Goal: Task Accomplishment & Management: Manage account settings

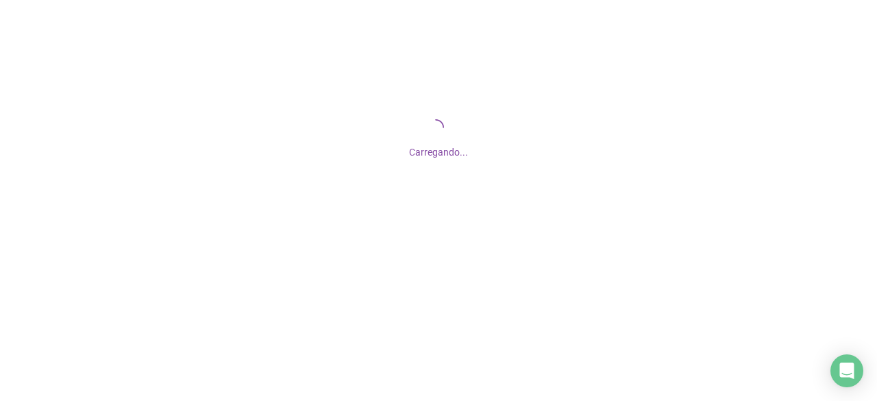
click at [432, 223] on div "Carregando..." at bounding box center [438, 137] width 877 height 274
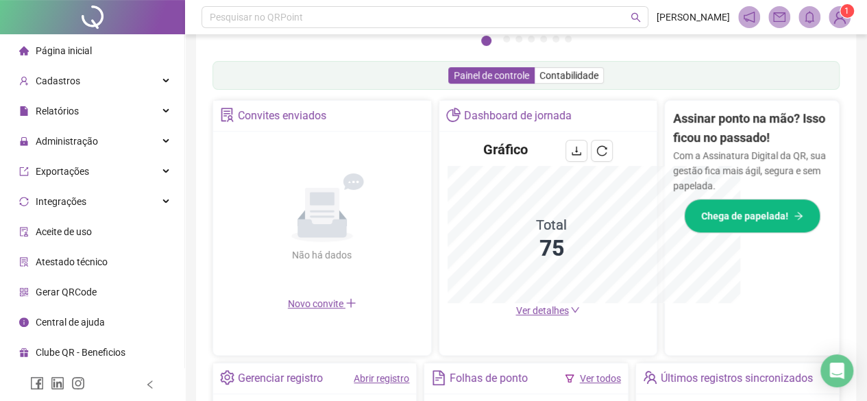
scroll to position [202, 0]
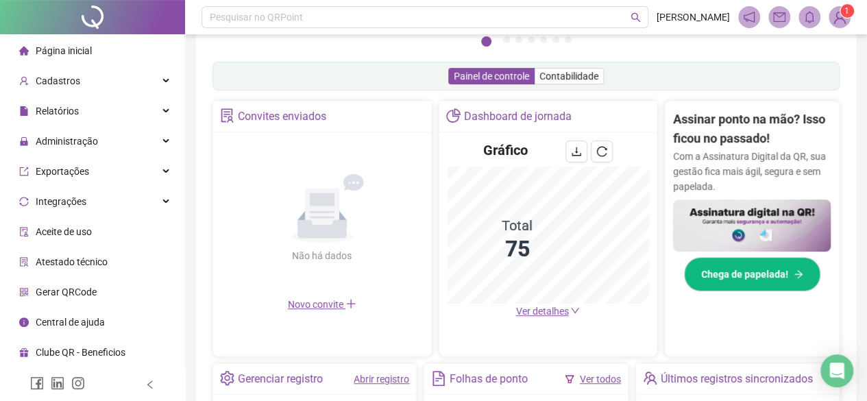
click at [391, 378] on link "Abrir registro" at bounding box center [382, 378] width 56 height 11
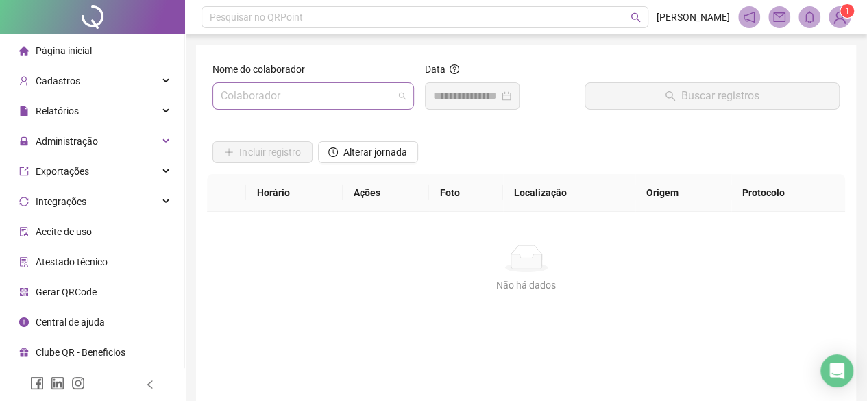
click at [365, 97] on input "search" at bounding box center [307, 96] width 173 height 26
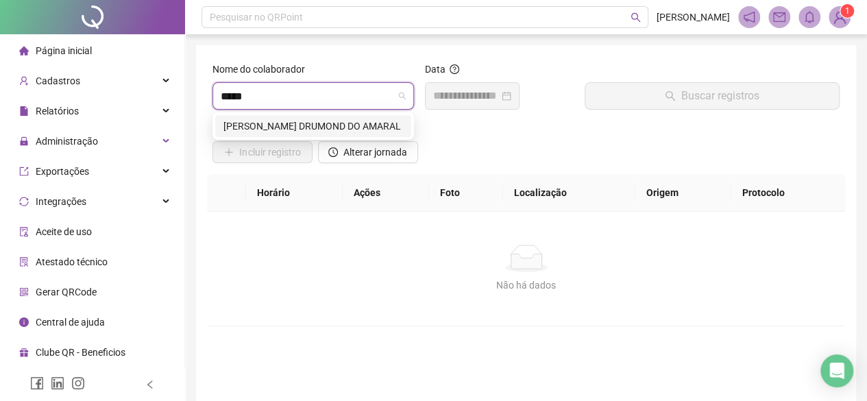
type input "******"
click at [373, 116] on div "[PERSON_NAME] DRUMOND DO AMARAL" at bounding box center [313, 126] width 196 height 22
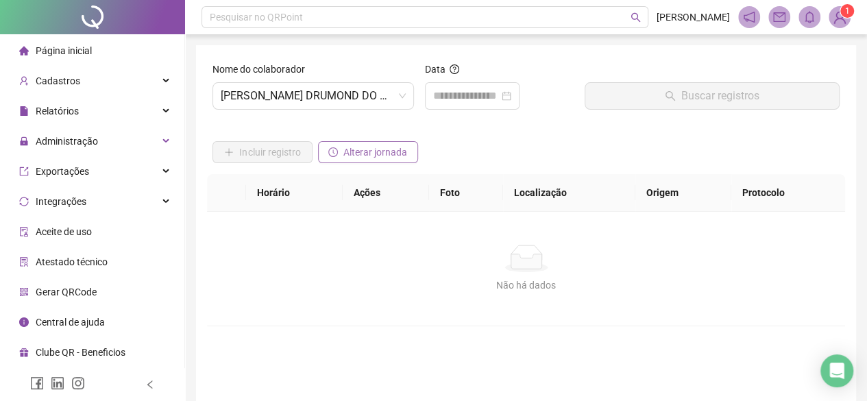
click at [369, 160] on button "Alterar jornada" at bounding box center [368, 152] width 100 height 22
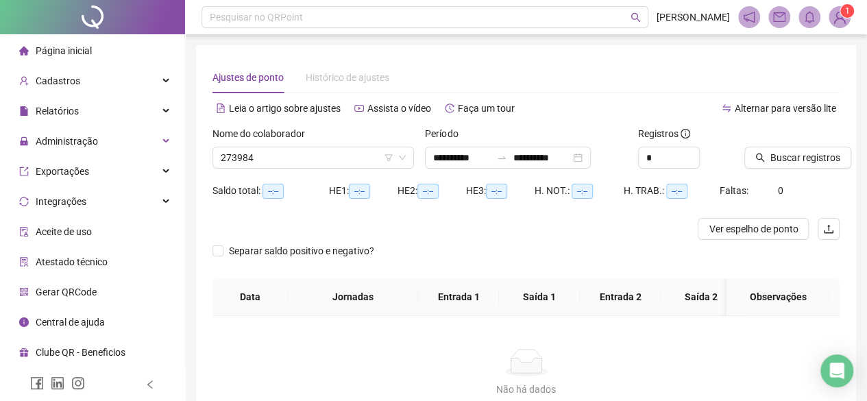
type input "**********"
click at [474, 167] on div "**********" at bounding box center [508, 158] width 166 height 22
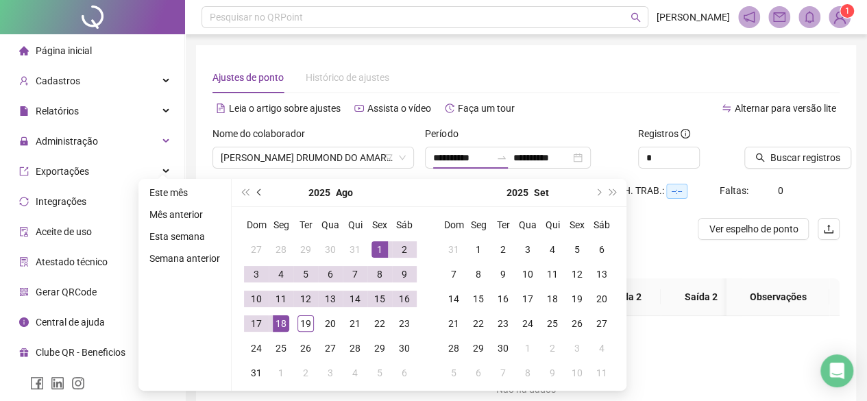
click at [257, 190] on span "prev-year" at bounding box center [260, 192] width 7 height 7
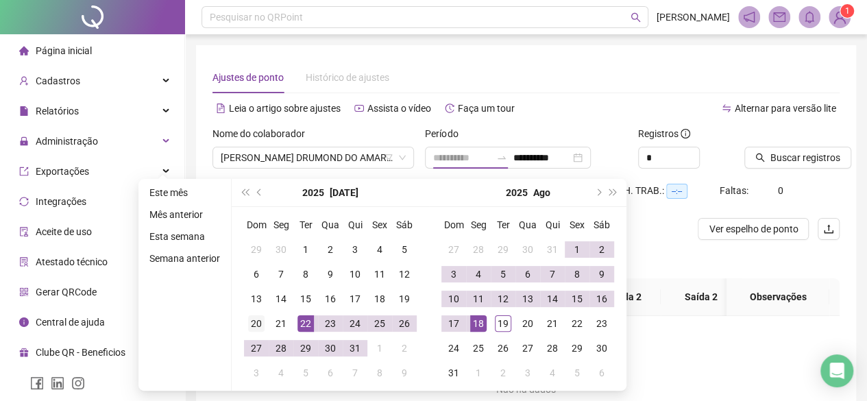
type input "**********"
click at [264, 319] on td "20" at bounding box center [256, 323] width 25 height 25
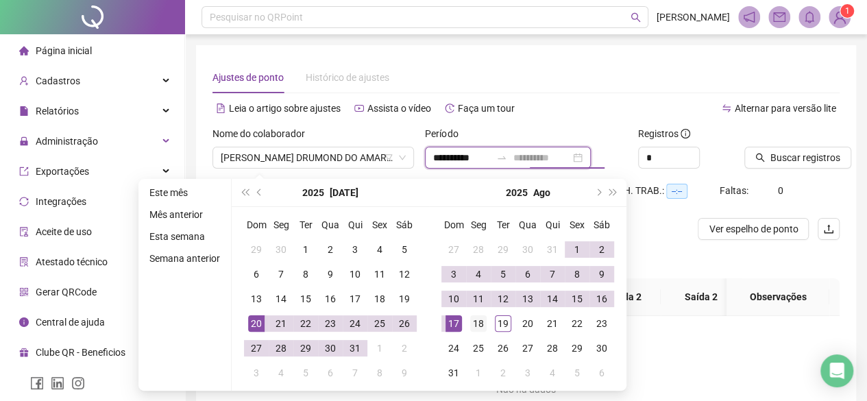
type input "**********"
click at [478, 317] on div "18" at bounding box center [478, 323] width 16 height 16
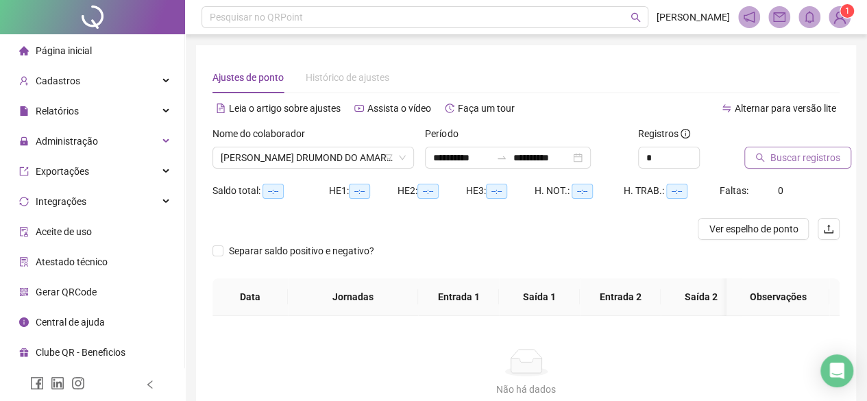
click at [768, 158] on button "Buscar registros" at bounding box center [797, 158] width 107 height 22
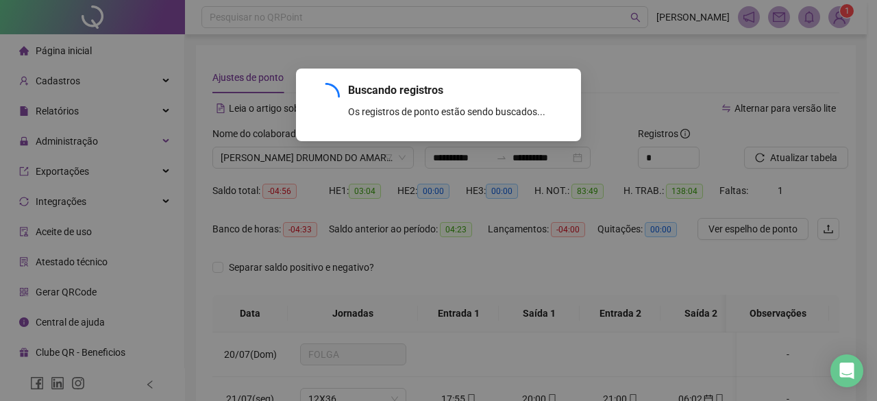
click at [821, 138] on div "Buscando registros Os registros de ponto estão sendo buscados... OK" at bounding box center [438, 200] width 877 height 401
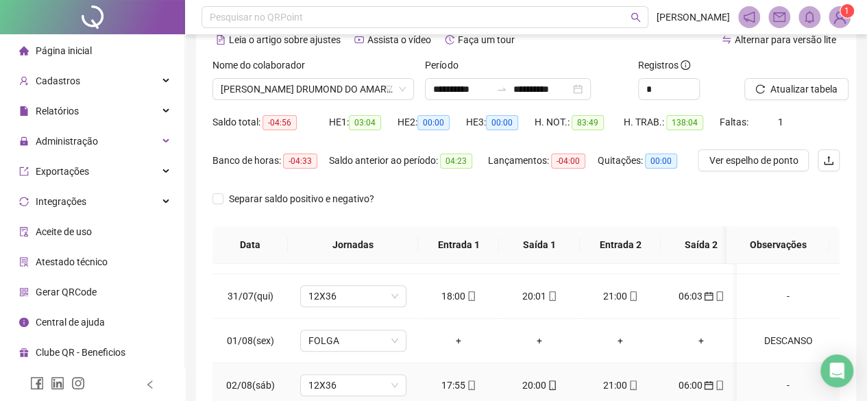
scroll to position [548, 0]
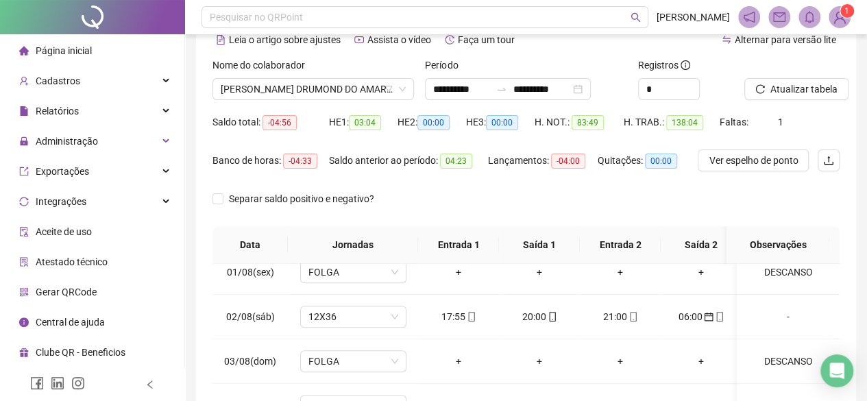
click at [826, 117] on div "Saldo total: -04:56 HE 1: 03:04 HE 2: 00:00 HE 3: 00:00 H. NOT.: 83:49 H. TRAB.…" at bounding box center [525, 130] width 627 height 38
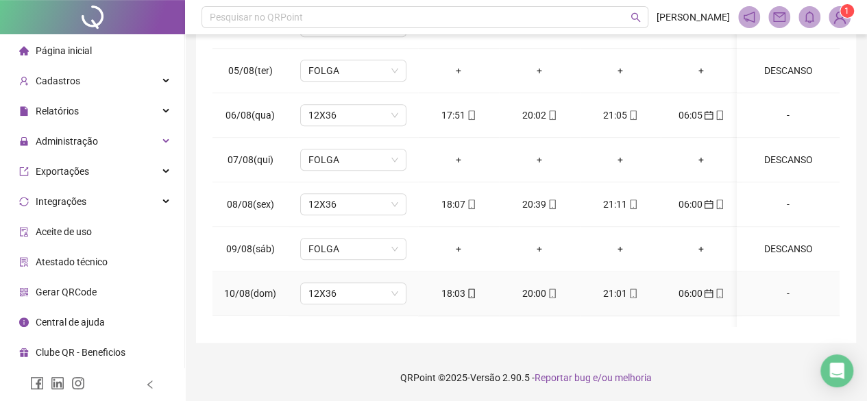
scroll to position [685, 0]
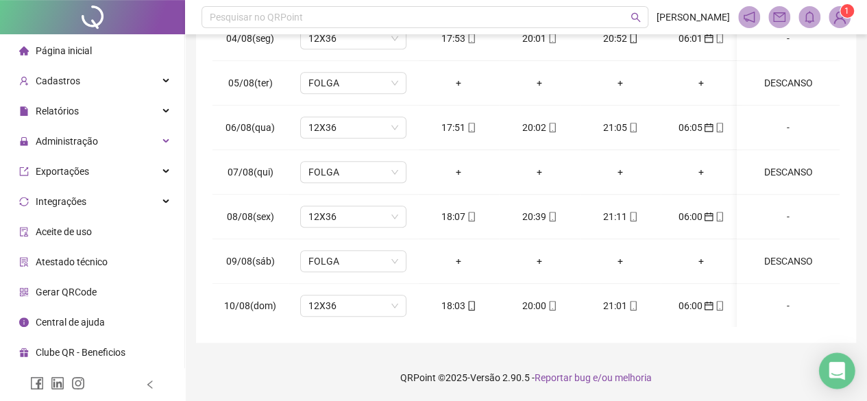
click at [833, 371] on icon "Open Intercom Messenger" at bounding box center [837, 371] width 16 height 18
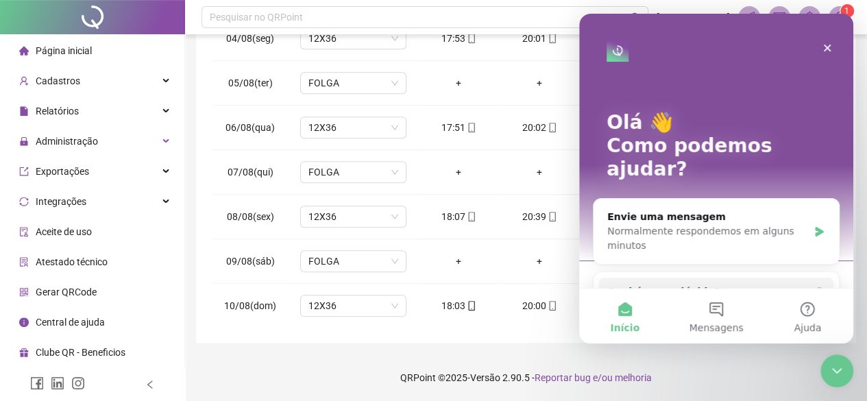
scroll to position [0, 0]
click at [825, 46] on icon "Fechar" at bounding box center [828, 49] width 8 height 8
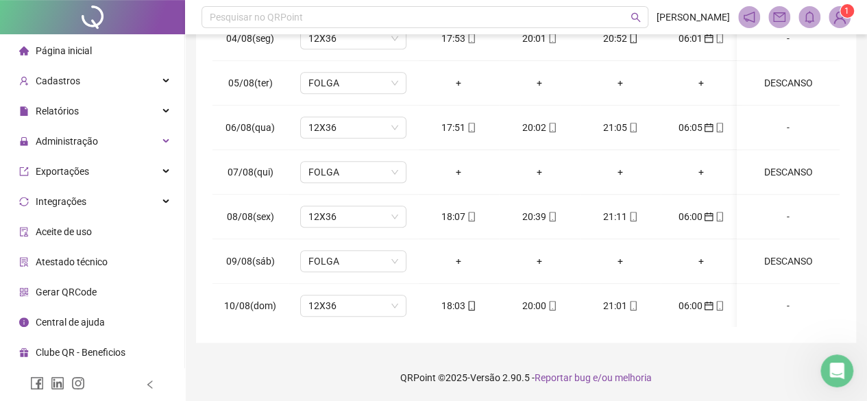
click at [243, 360] on footer "QRPoint © 2025 - Versão 2.90.5 - Reportar bug e/ou melhoria" at bounding box center [526, 378] width 682 height 48
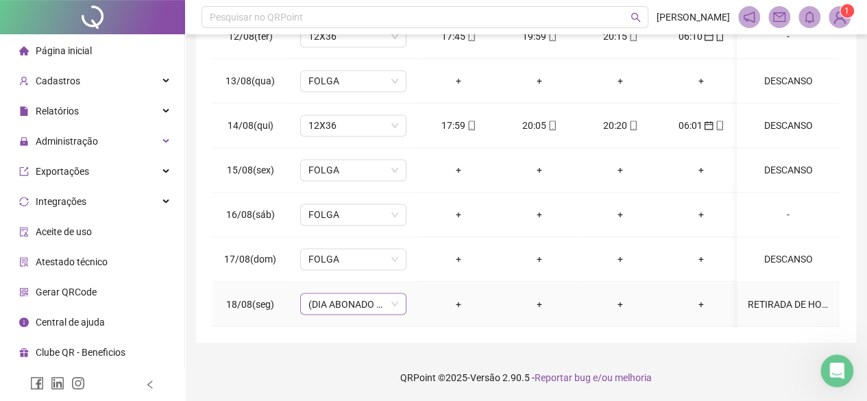
scroll to position [1047, 0]
click at [457, 296] on div "+" at bounding box center [458, 303] width 59 height 15
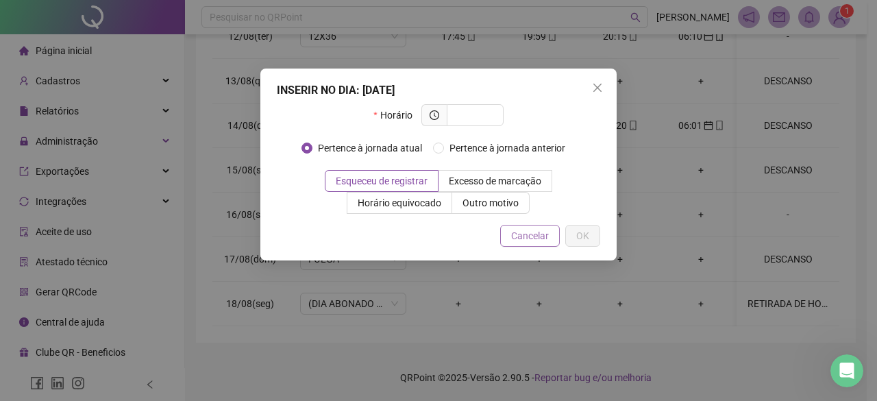
click at [545, 238] on span "Cancelar" at bounding box center [530, 235] width 38 height 15
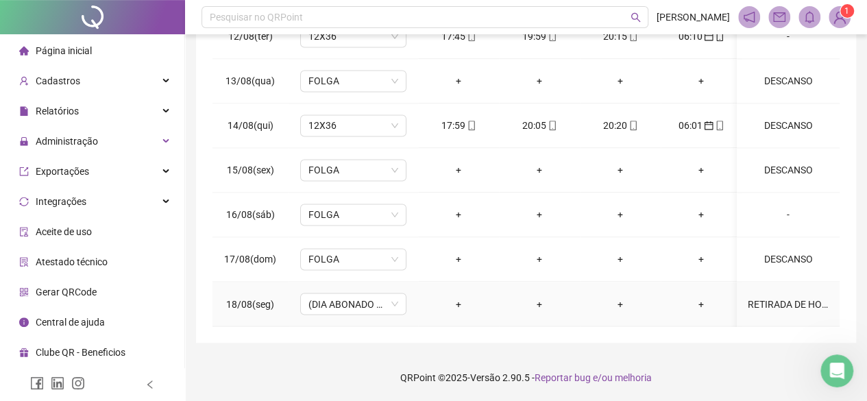
click at [457, 296] on div "+" at bounding box center [458, 303] width 59 height 15
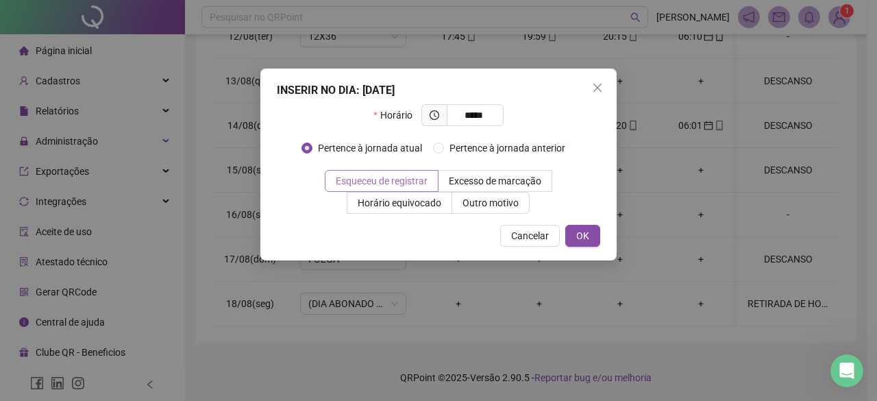
type input "*****"
click at [391, 180] on span "Esqueceu de registrar" at bounding box center [382, 180] width 92 height 11
click at [589, 237] on button "OK" at bounding box center [582, 236] width 35 height 22
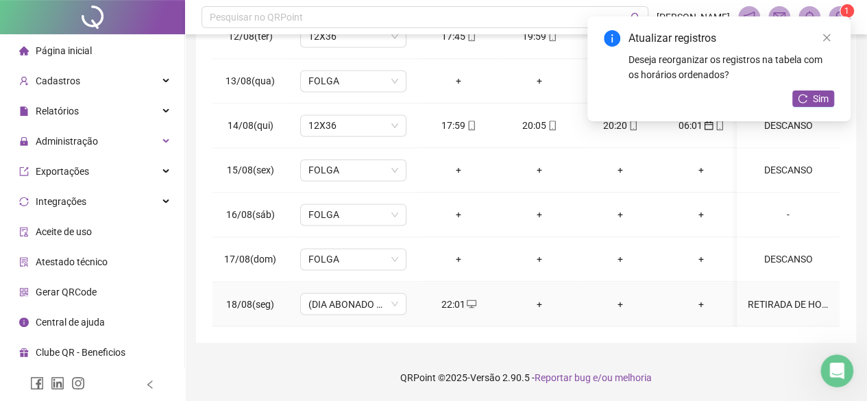
click at [539, 296] on div "+" at bounding box center [539, 303] width 59 height 15
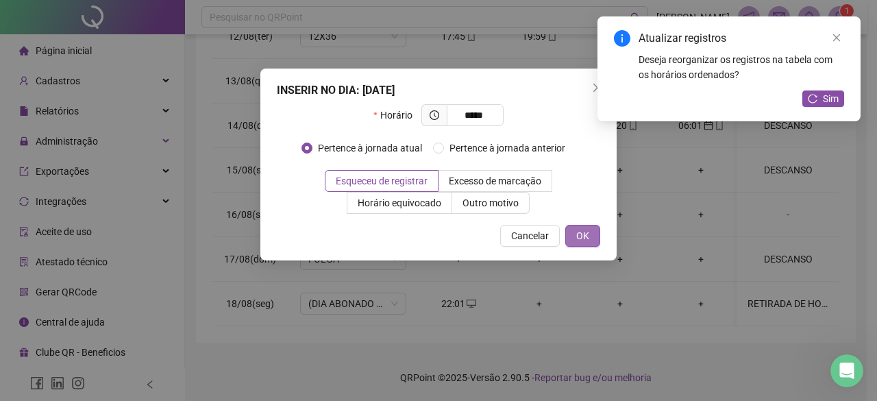
type input "*****"
click at [593, 244] on button "OK" at bounding box center [582, 236] width 35 height 22
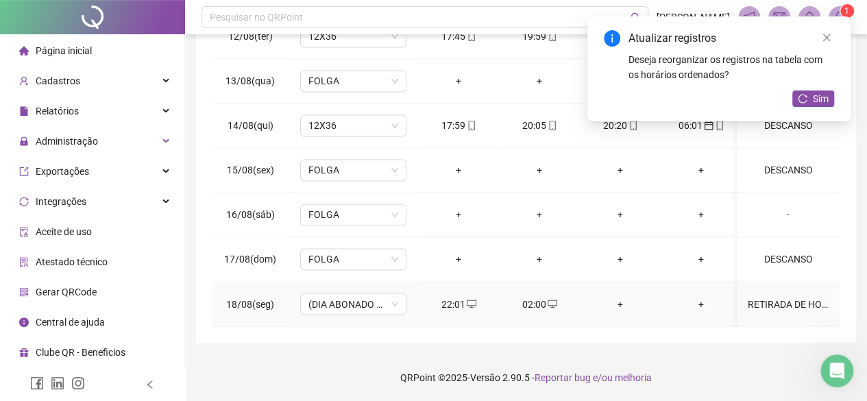
click at [620, 296] on div "+" at bounding box center [620, 303] width 59 height 15
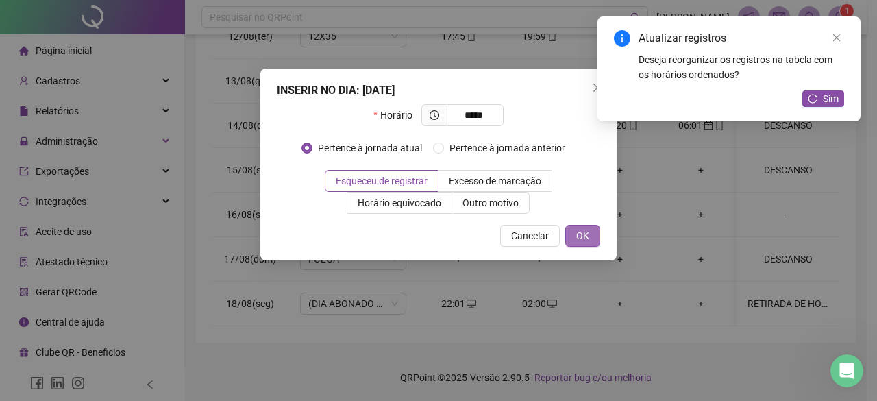
type input "*****"
click at [591, 230] on button "OK" at bounding box center [582, 236] width 35 height 22
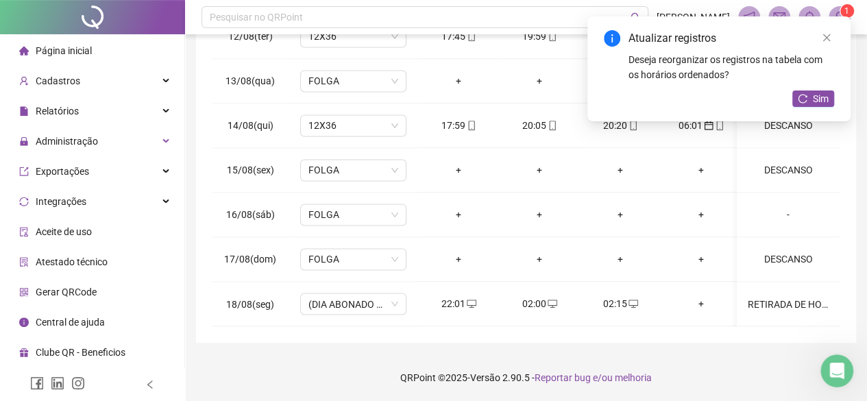
click at [539, 373] on span "Reportar bug e/ou melhoria" at bounding box center [593, 377] width 117 height 11
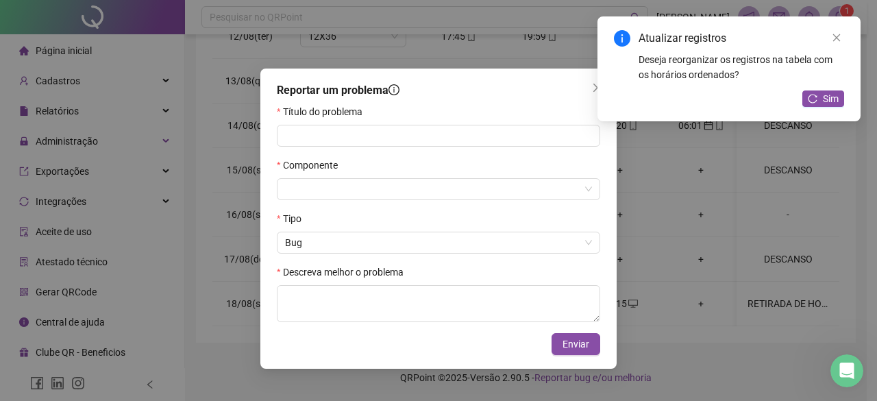
click at [735, 167] on div "Reportar um problema Título do problema Componente Tipo Bug Descreva melhor o p…" at bounding box center [438, 200] width 877 height 401
drag, startPoint x: 585, startPoint y: 339, endPoint x: 606, endPoint y: 173, distance: 167.2
click at [613, 201] on div "Reportar um problema Título do problema Componente Tipo Bug Descreva melhor o p…" at bounding box center [438, 219] width 356 height 300
click at [555, 91] on div "Reportar um problema" at bounding box center [438, 90] width 323 height 16
click at [831, 34] on link "Close" at bounding box center [836, 37] width 15 height 15
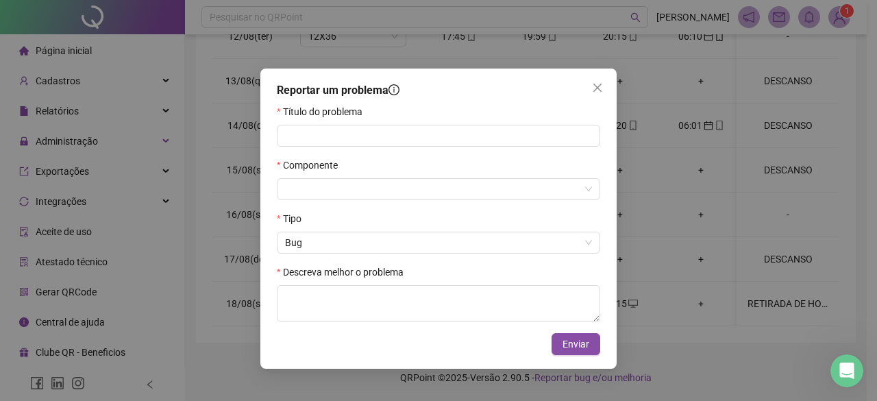
click at [597, 84] on icon "close" at bounding box center [597, 87] width 11 height 11
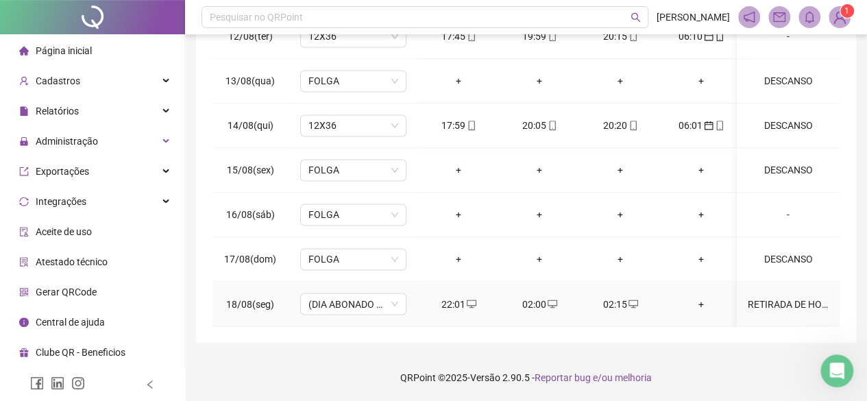
click at [704, 296] on div "+" at bounding box center [701, 303] width 59 height 15
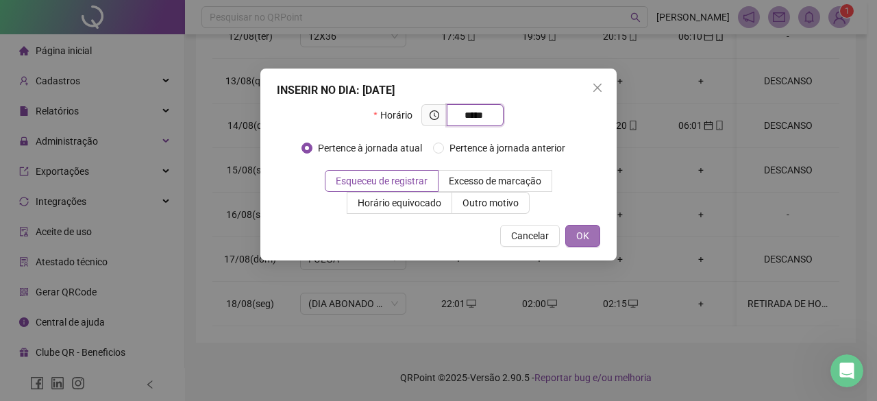
type input "*****"
click at [589, 235] on span "OK" at bounding box center [582, 235] width 13 height 15
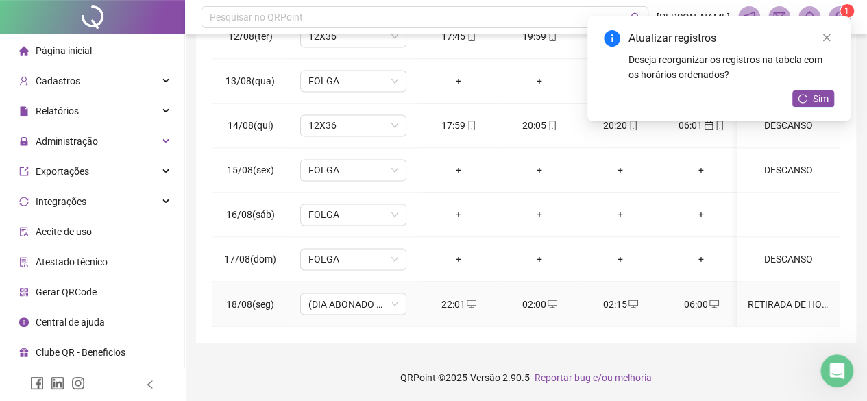
click at [789, 296] on div "RETIRADA DE HORAS" at bounding box center [788, 303] width 81 height 15
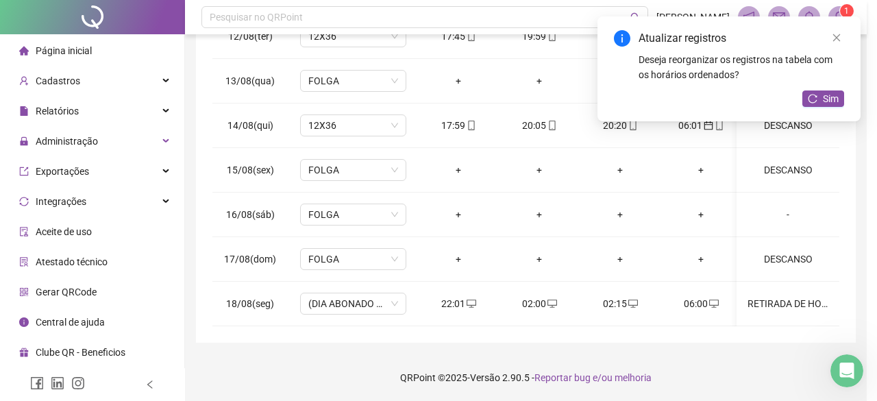
type textarea "**********"
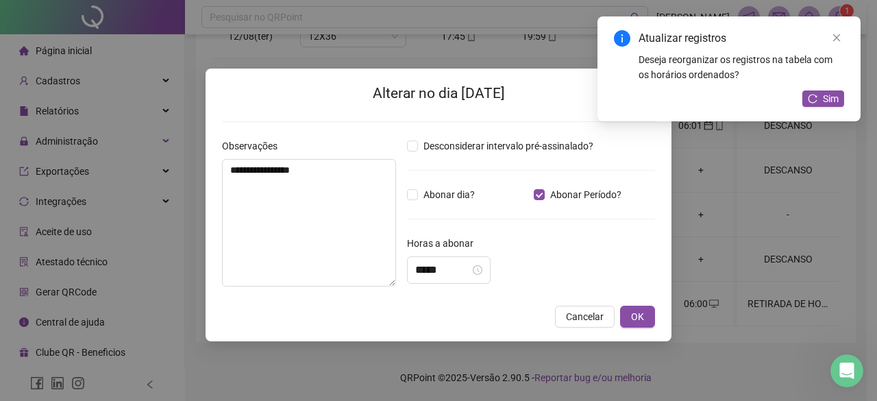
type input "*****"
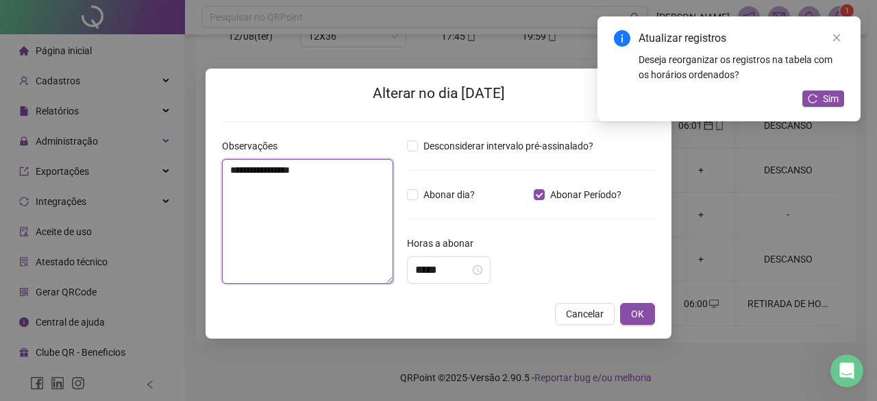
click at [369, 168] on textarea "**********" at bounding box center [307, 221] width 171 height 125
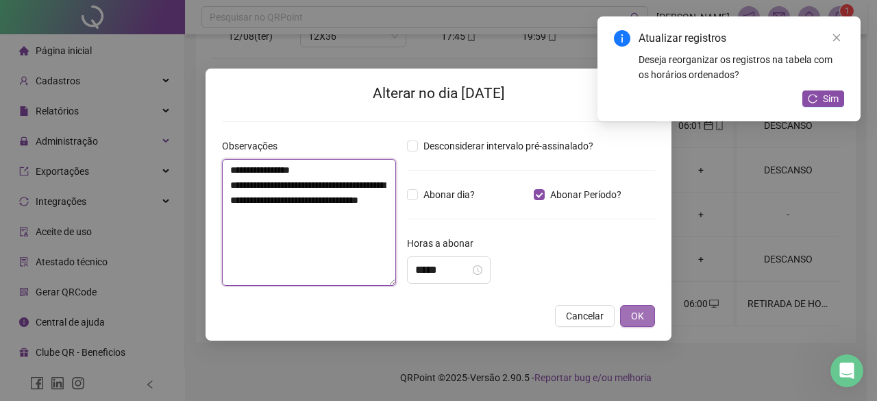
type textarea "**********"
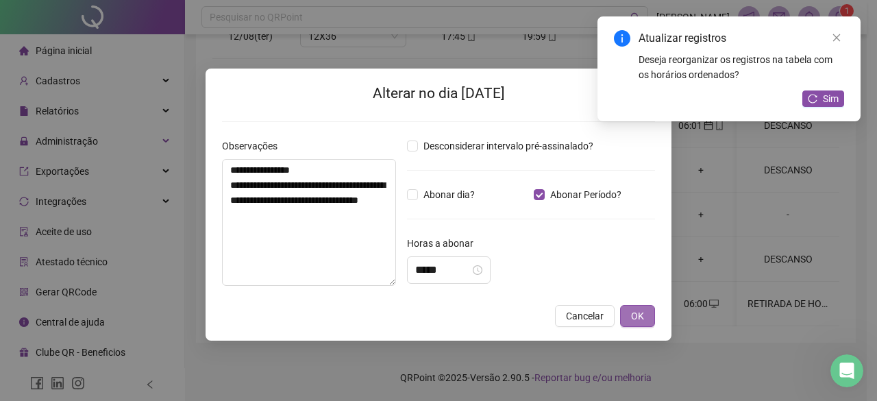
click at [635, 308] on span "OK" at bounding box center [637, 315] width 13 height 15
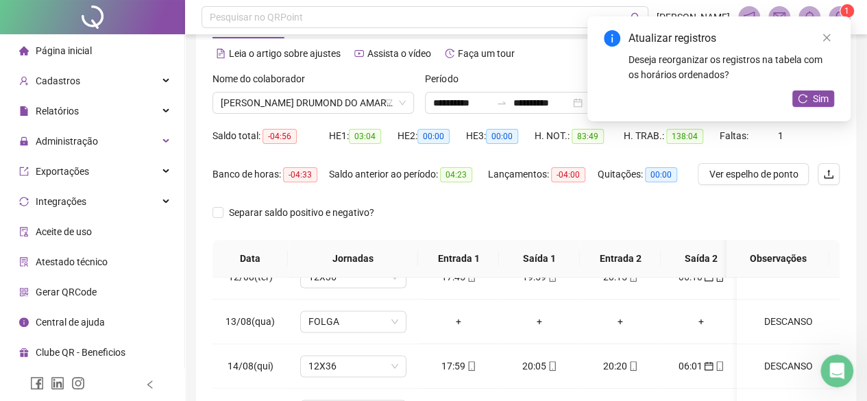
scroll to position [0, 0]
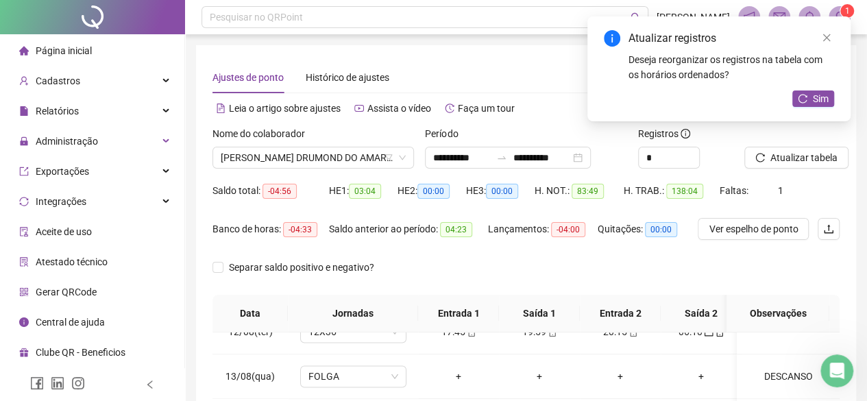
click at [58, 50] on span "Página inicial" at bounding box center [64, 50] width 56 height 11
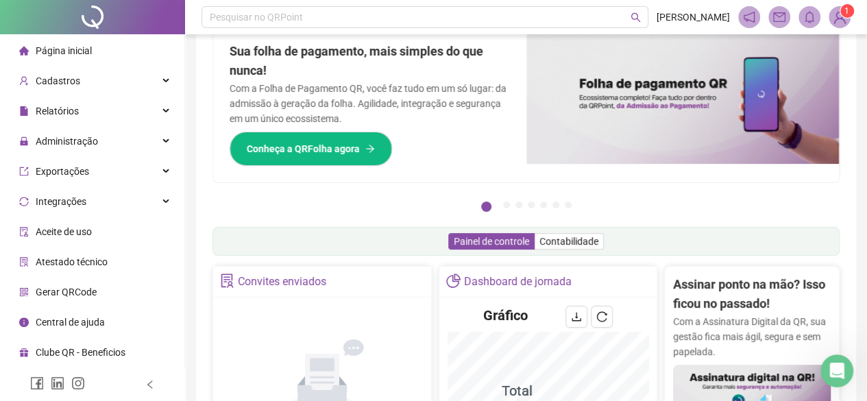
scroll to position [69, 0]
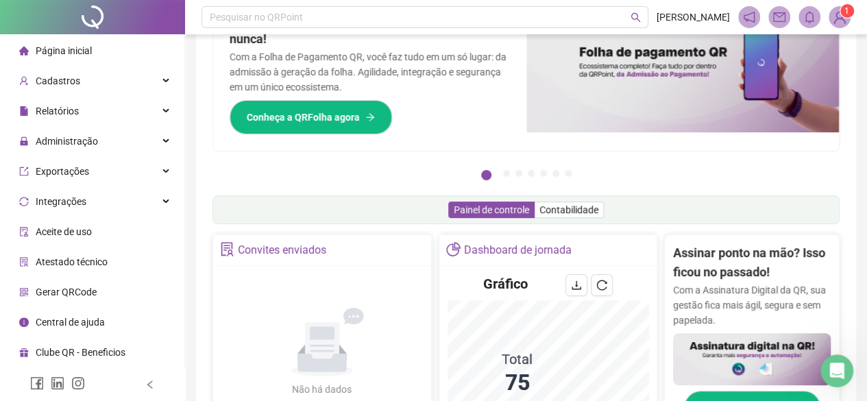
click at [84, 52] on span "Página inicial" at bounding box center [64, 50] width 56 height 11
click at [69, 147] on span "Administração" at bounding box center [67, 141] width 62 height 11
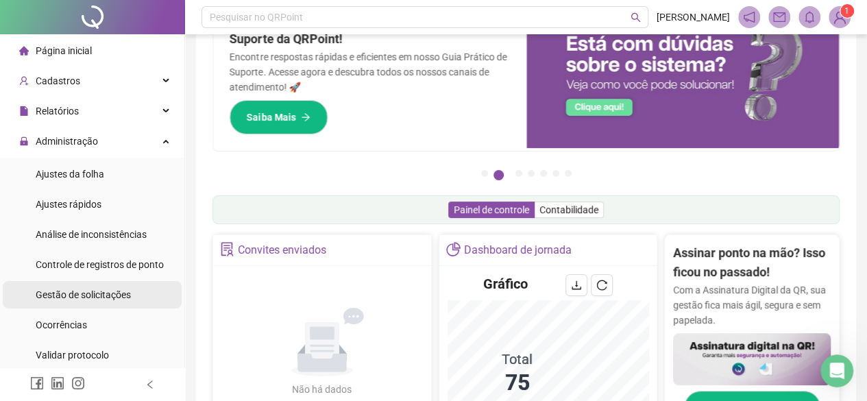
click at [81, 300] on span "Gestão de solicitações" at bounding box center [83, 294] width 95 height 11
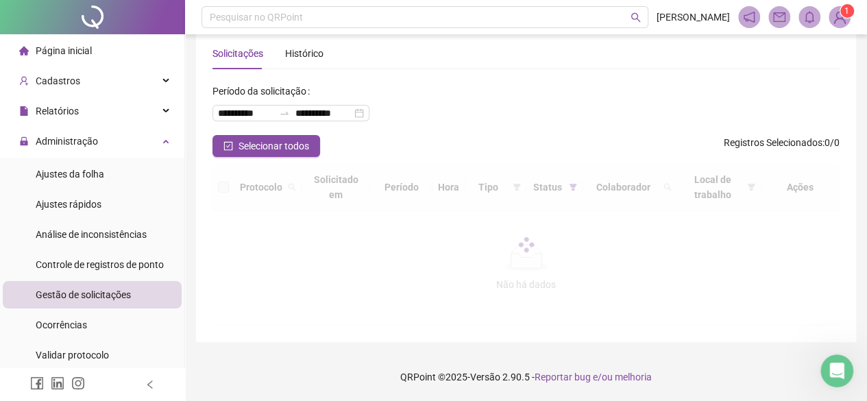
scroll to position [69, 0]
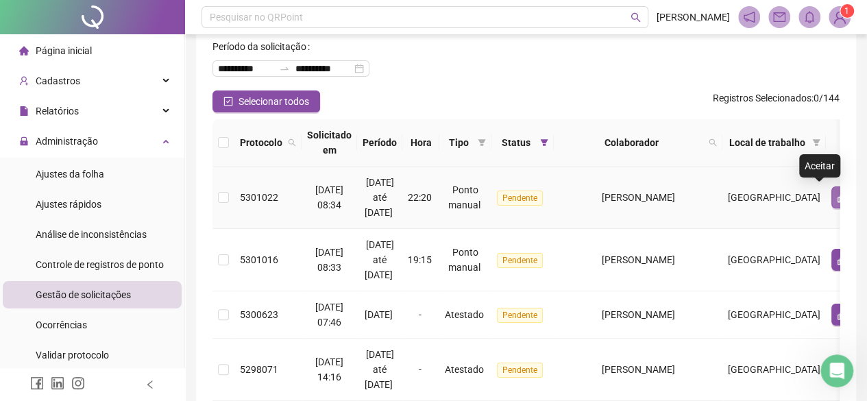
click at [831, 191] on button "button" at bounding box center [842, 197] width 22 height 22
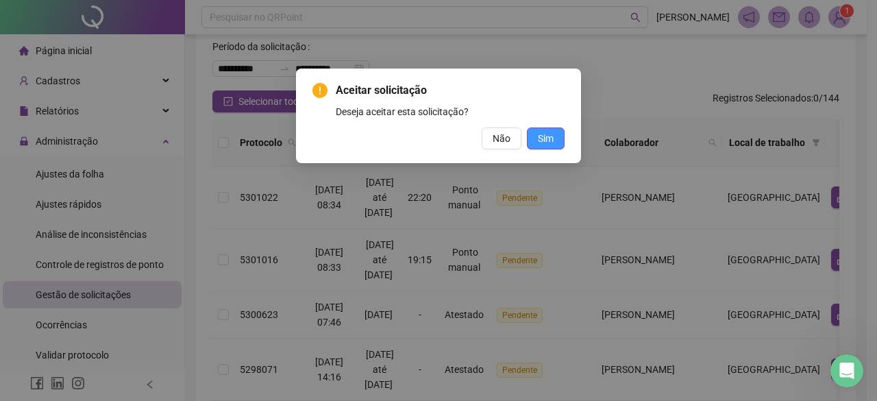
click at [552, 134] on span "Sim" at bounding box center [546, 138] width 16 height 15
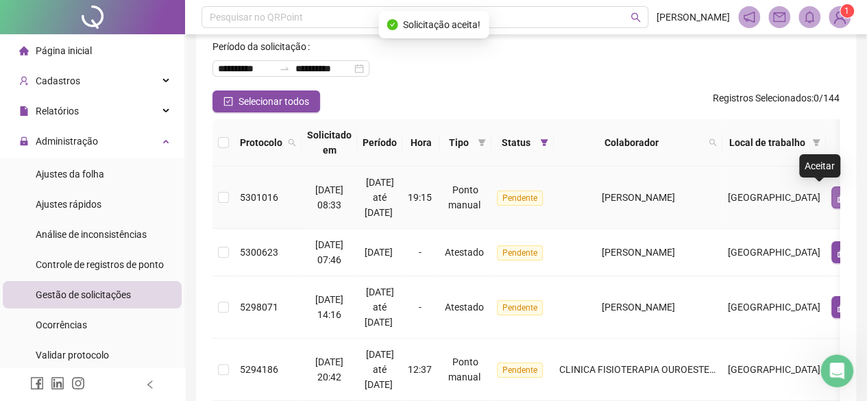
click at [837, 192] on icon "like" at bounding box center [842, 197] width 11 height 11
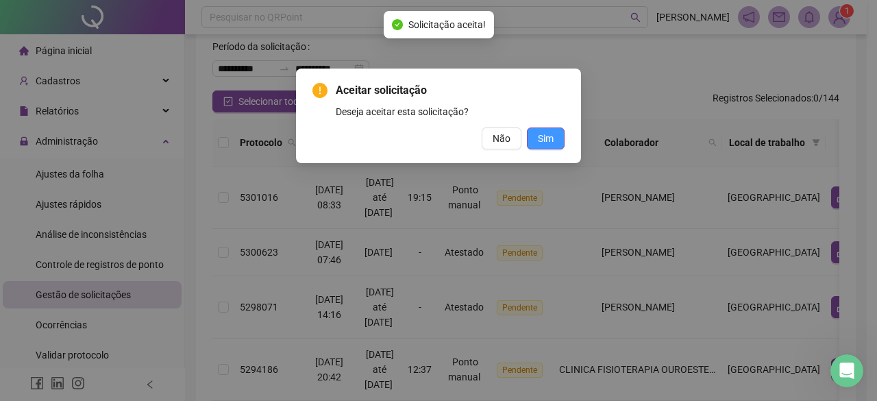
click at [543, 137] on span "Sim" at bounding box center [546, 138] width 16 height 15
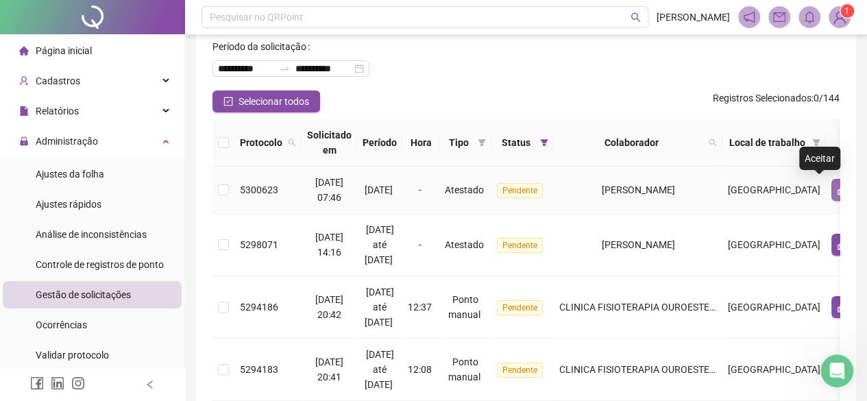
click at [837, 188] on icon "like" at bounding box center [842, 189] width 11 height 11
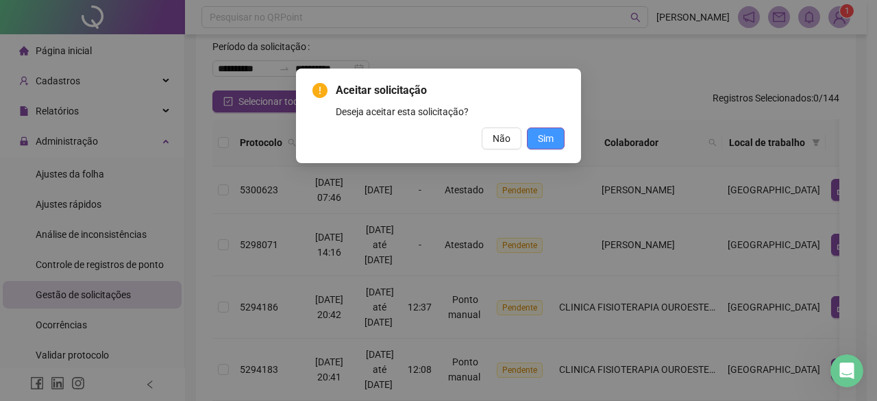
click at [549, 142] on span "Sim" at bounding box center [546, 138] width 16 height 15
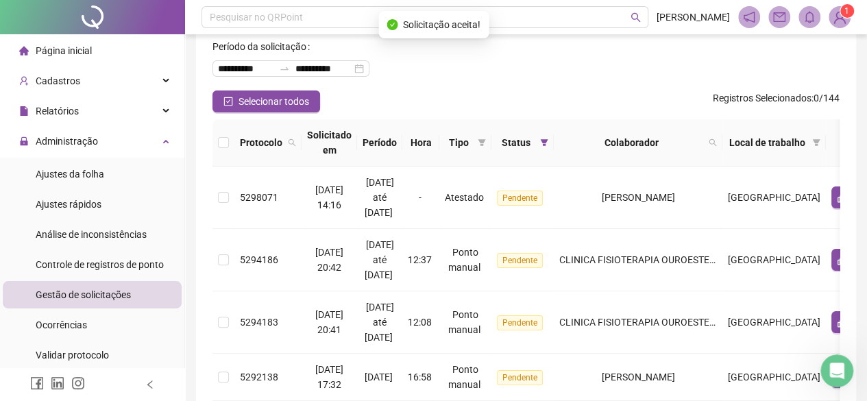
scroll to position [54, 0]
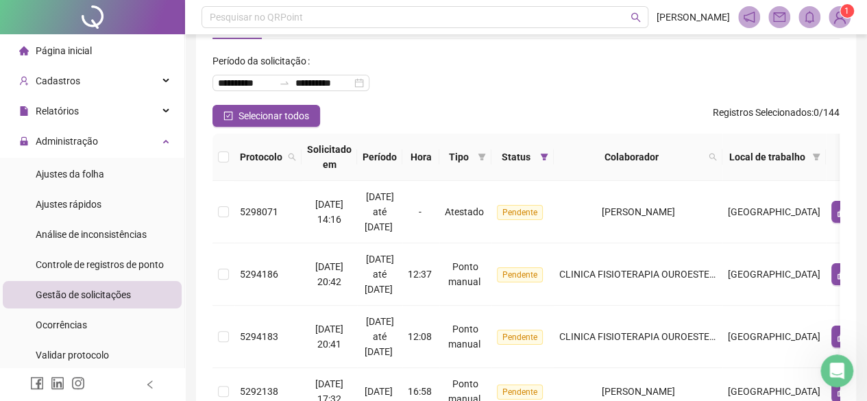
click at [79, 51] on span "Página inicial" at bounding box center [64, 50] width 56 height 11
